Goal: Task Accomplishment & Management: Manage account settings

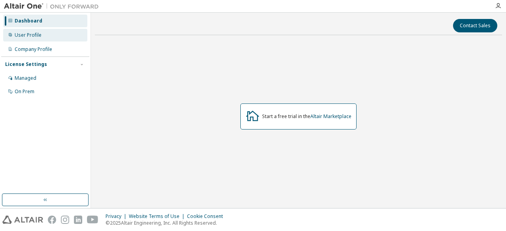
click at [63, 39] on div "User Profile" at bounding box center [45, 35] width 84 height 13
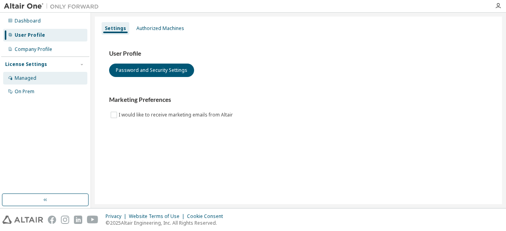
click at [61, 80] on div "Managed" at bounding box center [45, 78] width 84 height 13
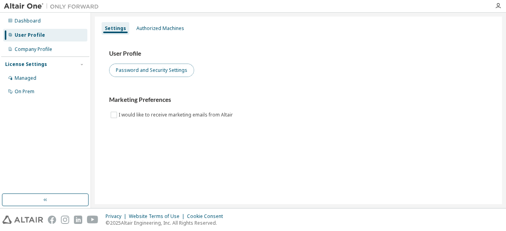
click at [161, 73] on button "Password and Security Settings" at bounding box center [151, 70] width 85 height 13
